Goal: Task Accomplishment & Management: Use online tool/utility

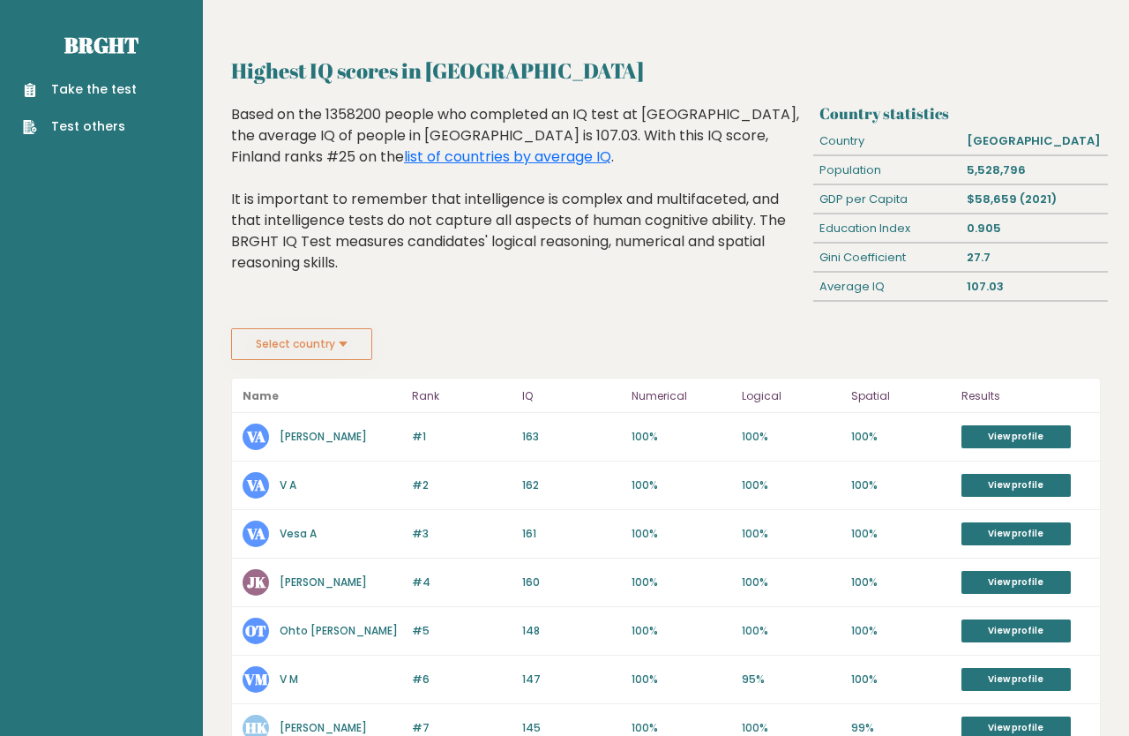
click at [297, 347] on button "Select country" at bounding box center [301, 344] width 141 height 32
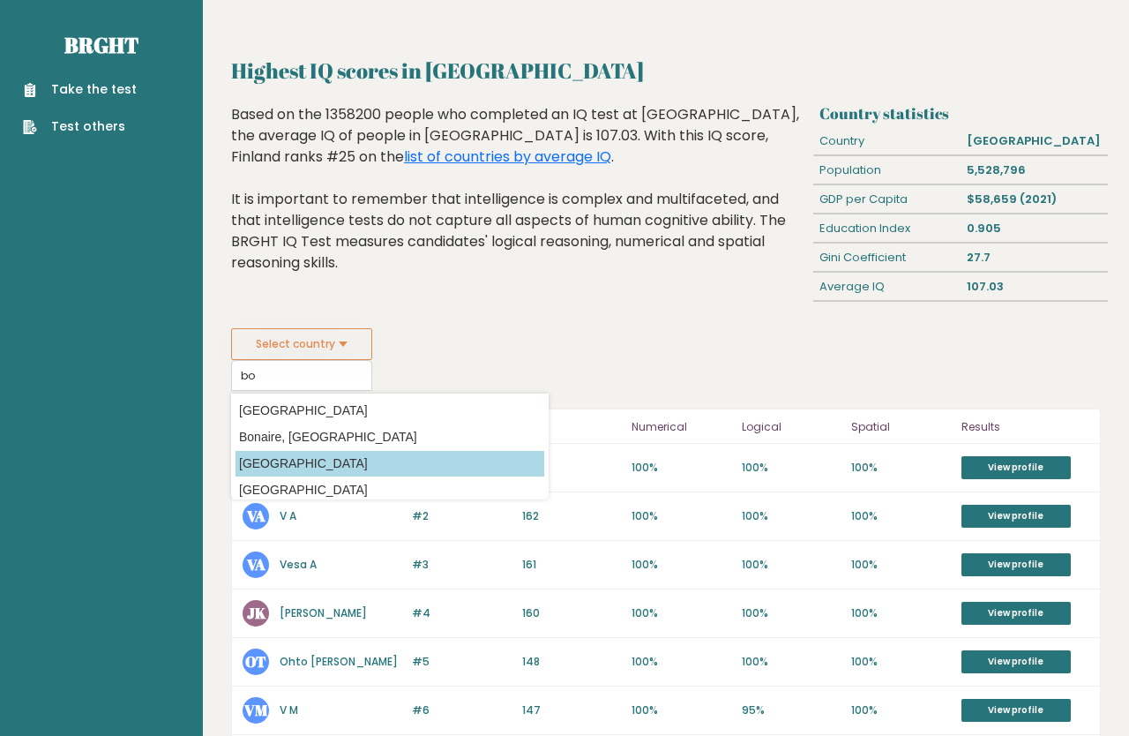
click at [297, 466] on option "[GEOGRAPHIC_DATA]" at bounding box center [390, 464] width 309 height 26
type input "[GEOGRAPHIC_DATA]"
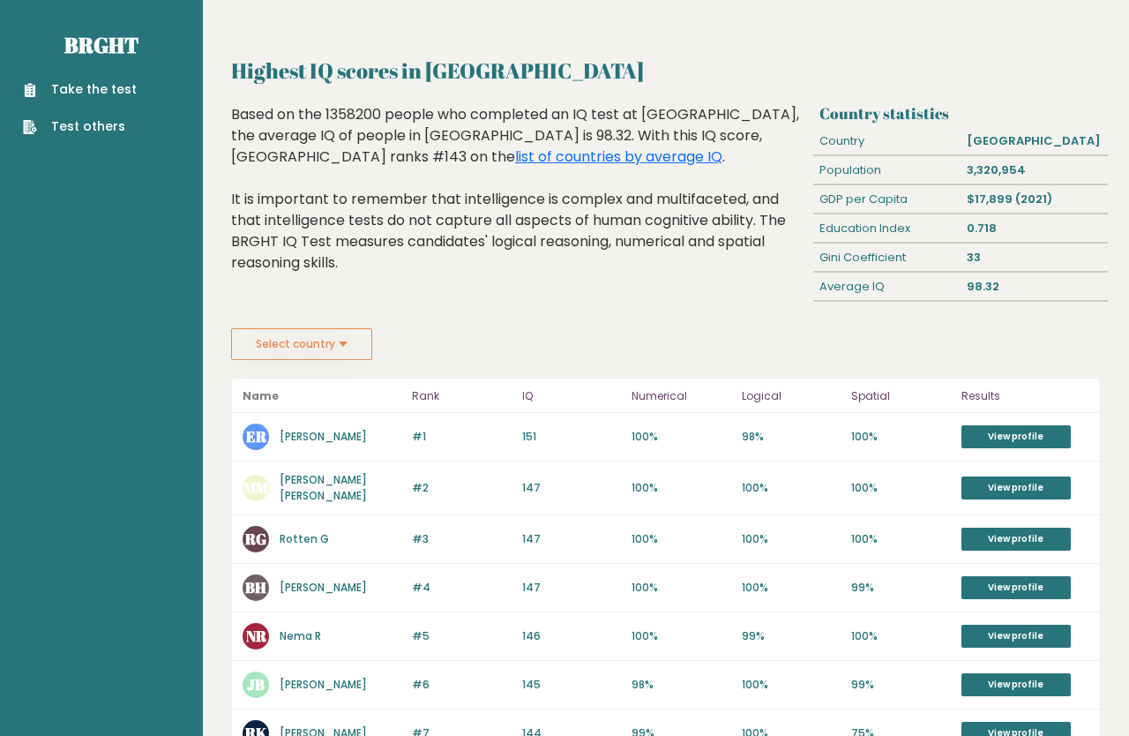
click at [324, 360] on button "Select country" at bounding box center [301, 344] width 141 height 32
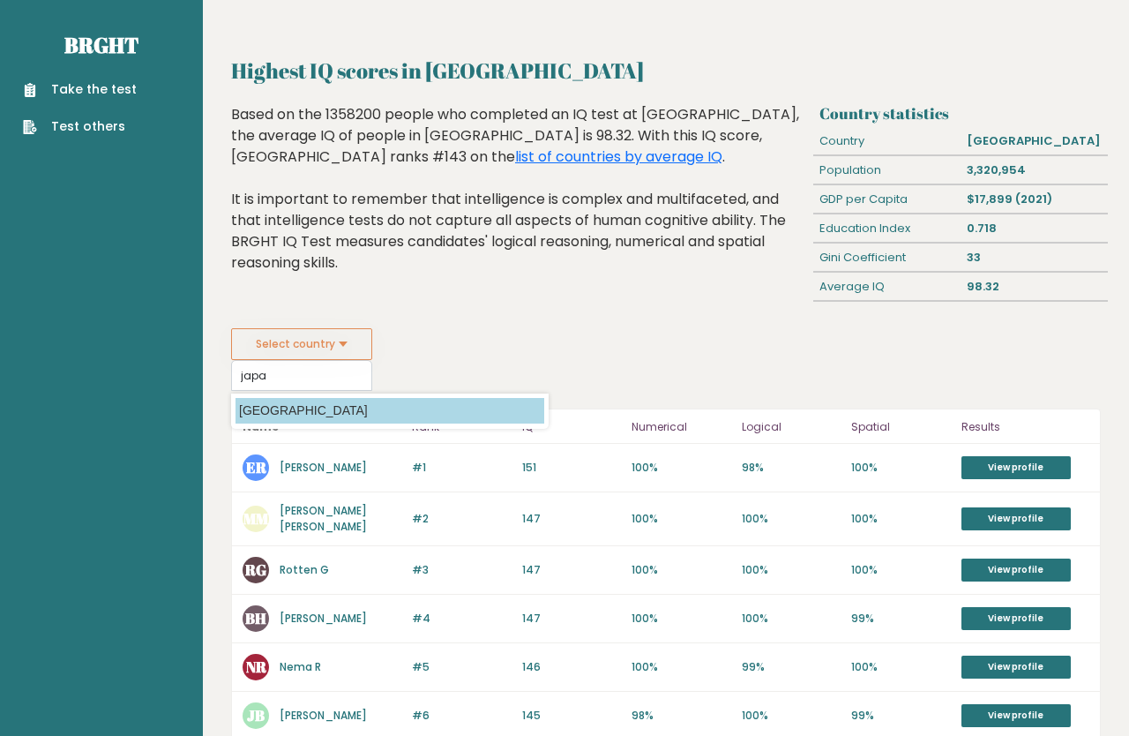
click at [258, 423] on option "[GEOGRAPHIC_DATA]" at bounding box center [390, 411] width 309 height 26
type input "[GEOGRAPHIC_DATA]"
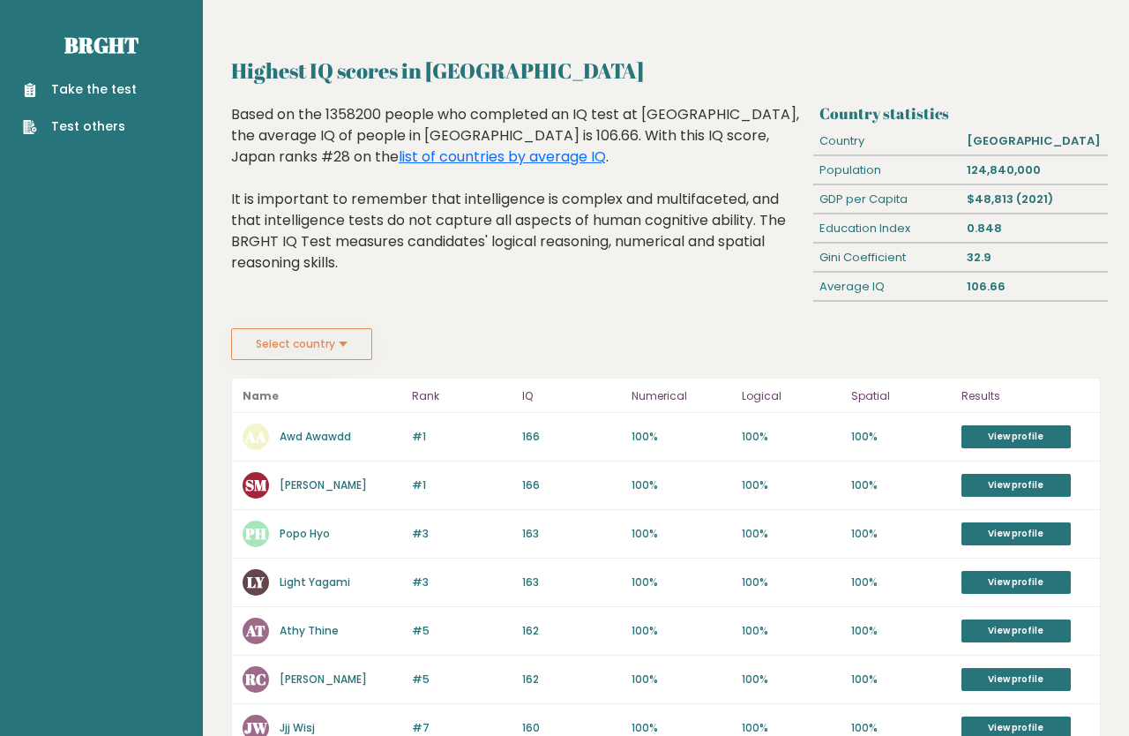
click at [319, 348] on button "Select country" at bounding box center [301, 344] width 141 height 32
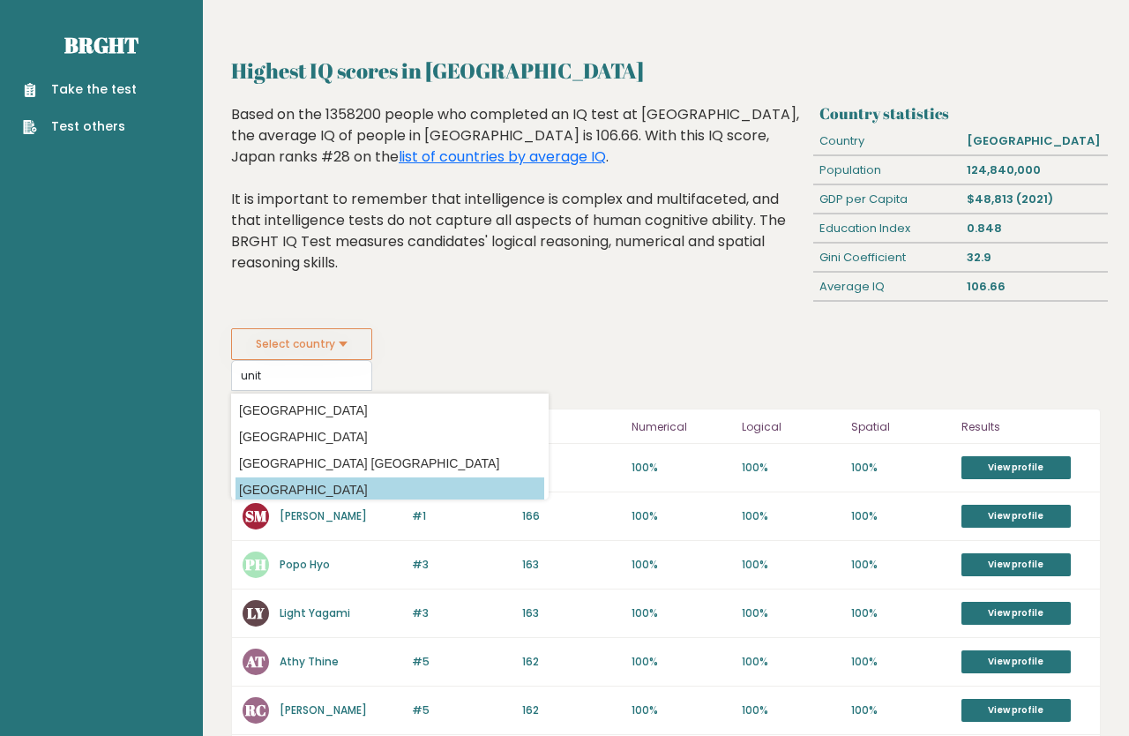
click at [318, 480] on option "[GEOGRAPHIC_DATA]" at bounding box center [390, 490] width 309 height 26
type input "[GEOGRAPHIC_DATA]"
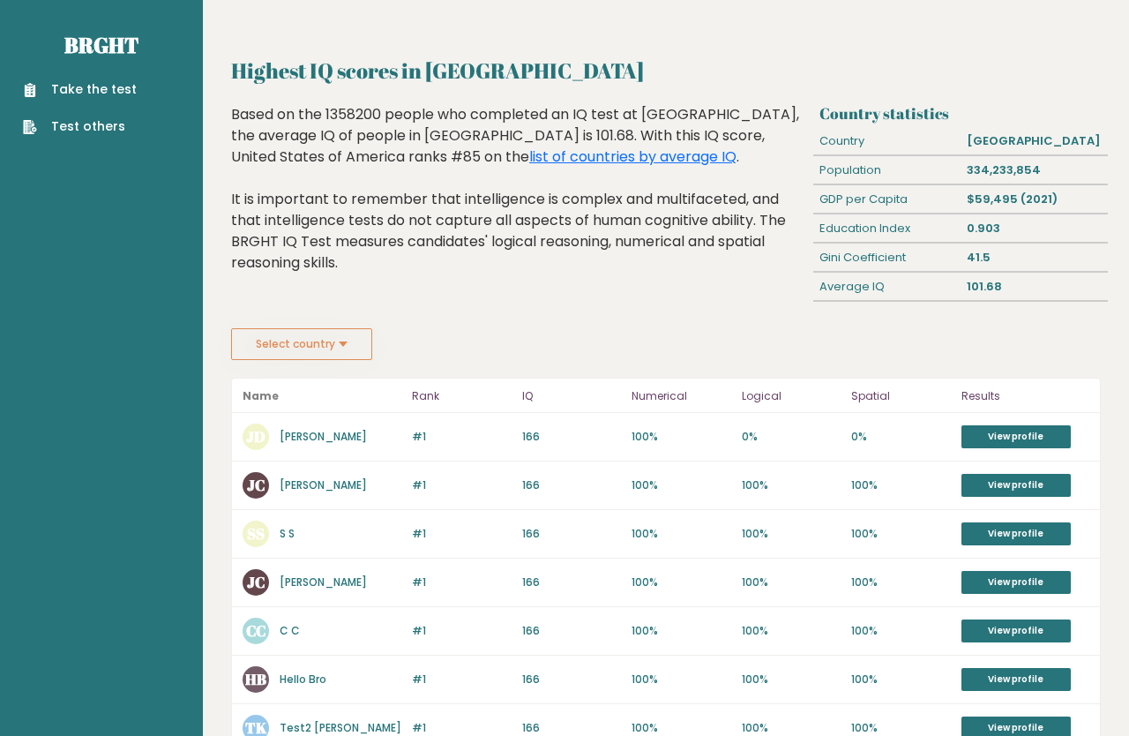
click at [331, 360] on button "Select country" at bounding box center [301, 344] width 141 height 32
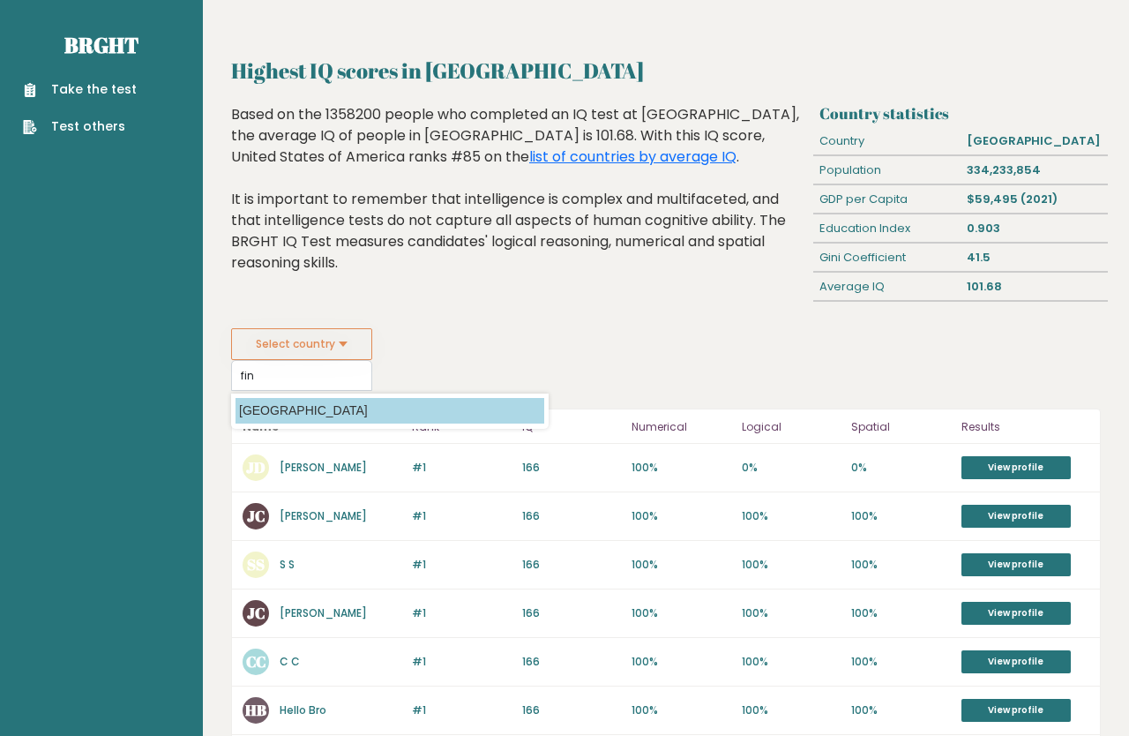
click at [266, 423] on option "[GEOGRAPHIC_DATA]" at bounding box center [390, 411] width 309 height 26
type input "[GEOGRAPHIC_DATA]"
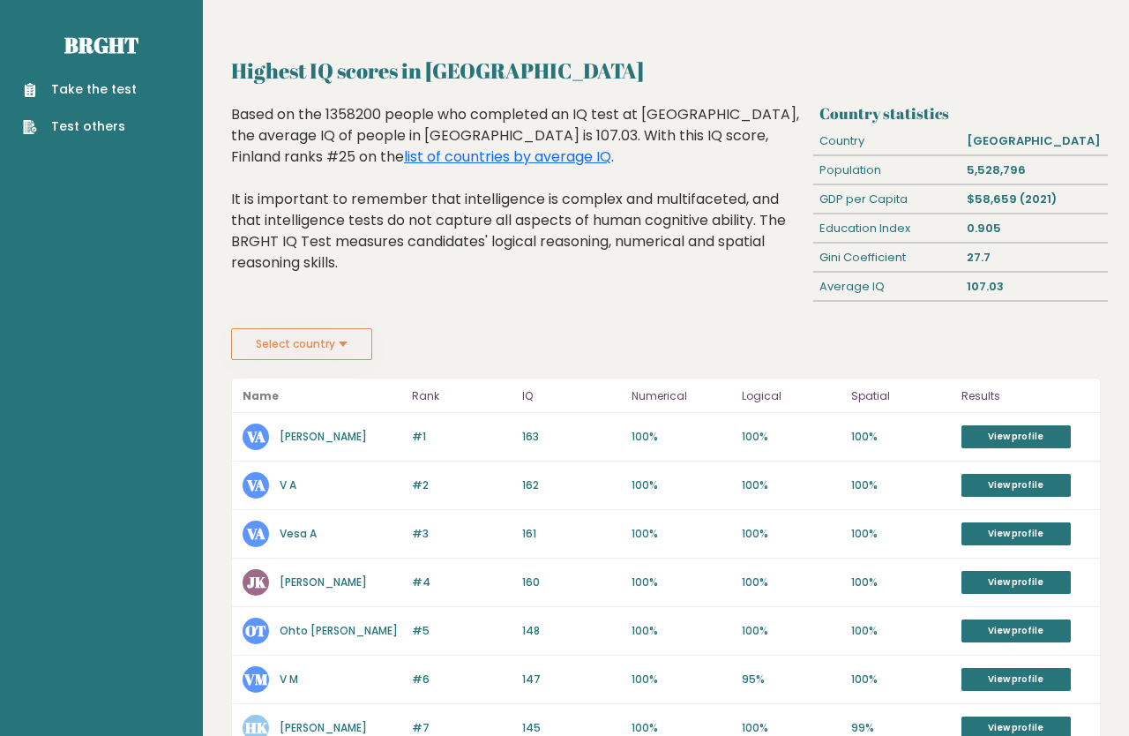
click at [89, 99] on link "Take the test" at bounding box center [80, 89] width 114 height 19
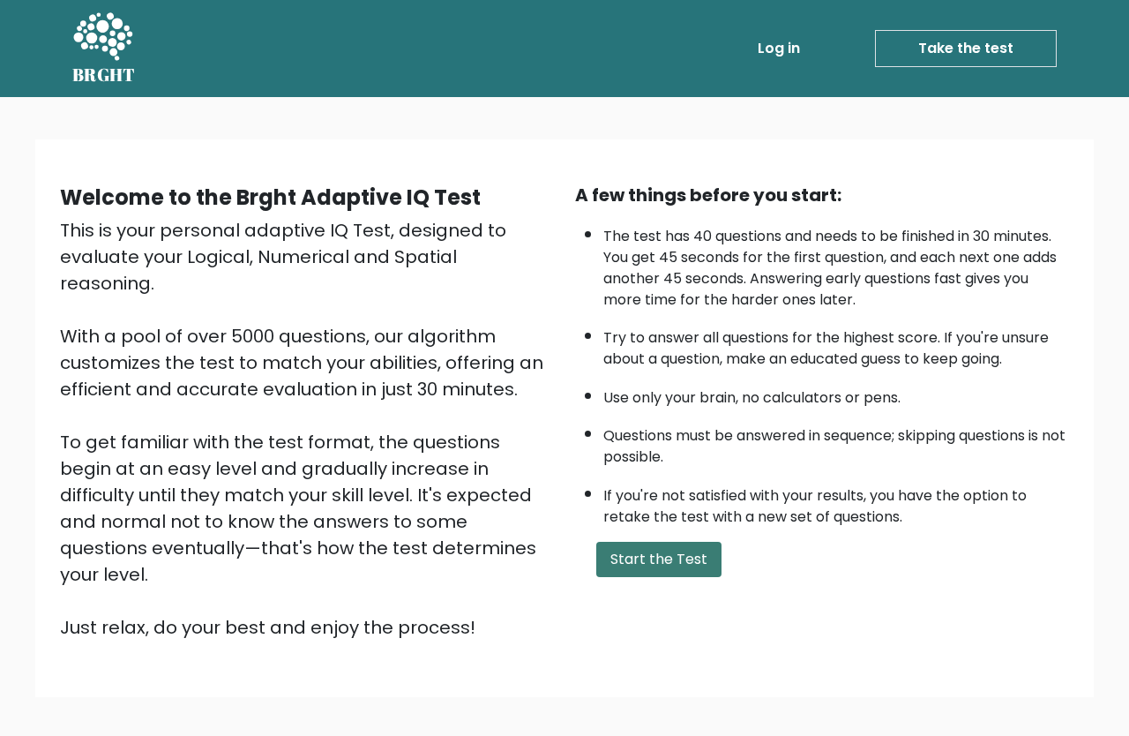
click at [659, 577] on button "Start the Test" at bounding box center [658, 559] width 125 height 35
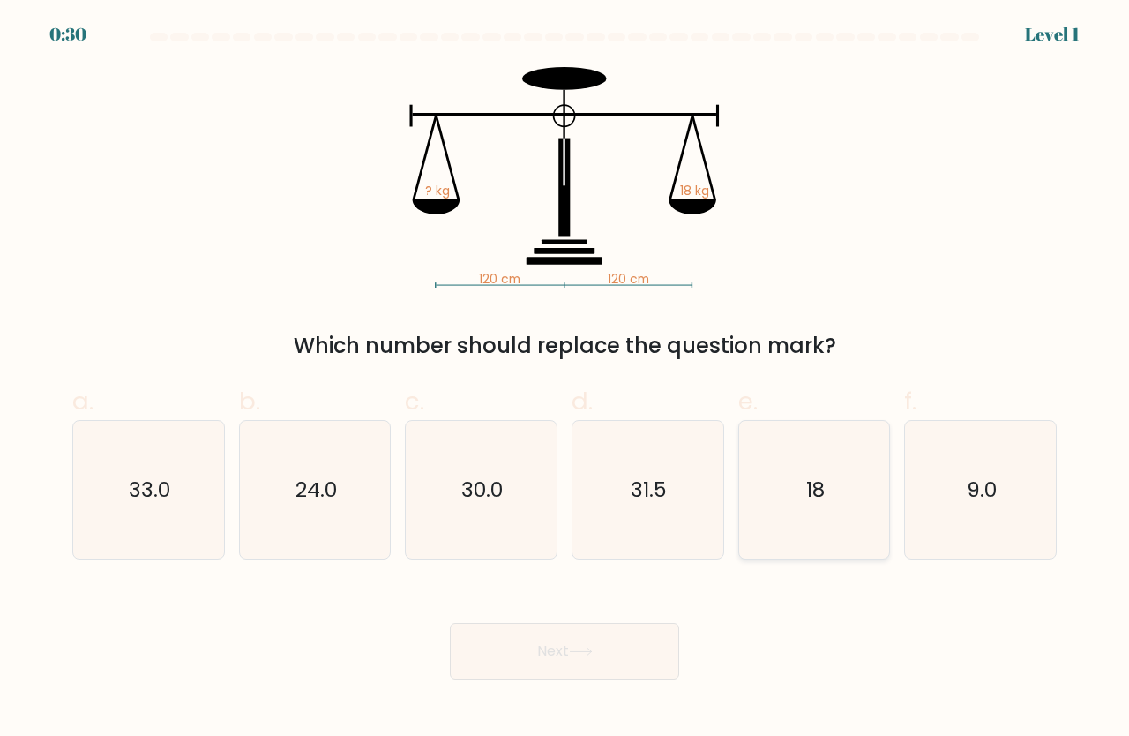
click at [804, 488] on icon "18" at bounding box center [814, 490] width 138 height 138
click at [565, 379] on input "e. 18" at bounding box center [564, 373] width 1 height 11
radio input "true"
click at [534, 654] on button "Next" at bounding box center [564, 651] width 229 height 56
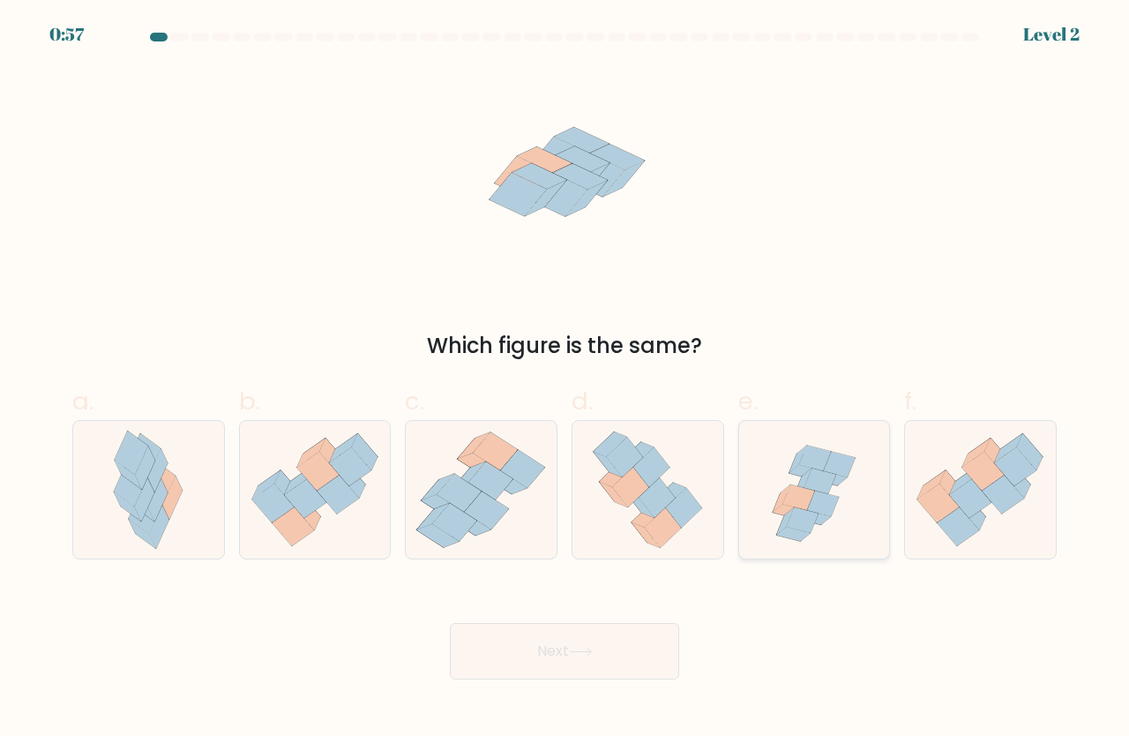
click at [811, 530] on icon at bounding box center [803, 520] width 32 height 26
click at [565, 379] on input "e." at bounding box center [564, 373] width 1 height 11
radio input "true"
click at [551, 669] on button "Next" at bounding box center [564, 651] width 229 height 56
